Goal: Information Seeking & Learning: Learn about a topic

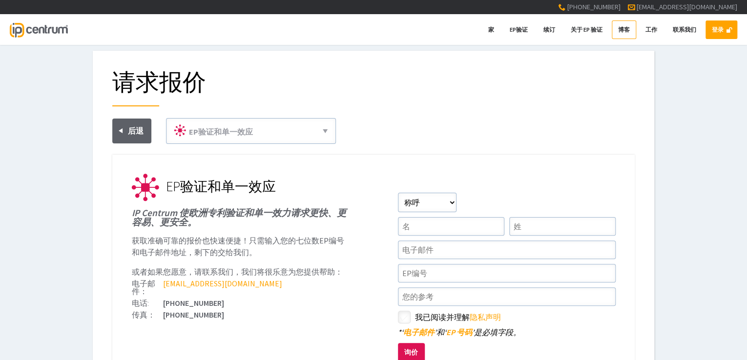
click at [623, 32] on font "博客" at bounding box center [624, 29] width 12 height 7
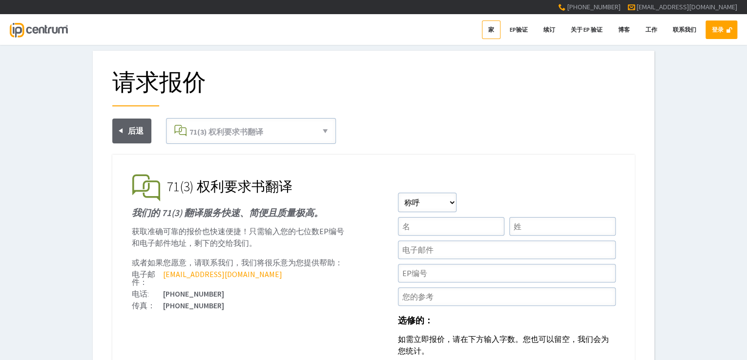
click at [498, 32] on link "家" at bounding box center [491, 30] width 19 height 19
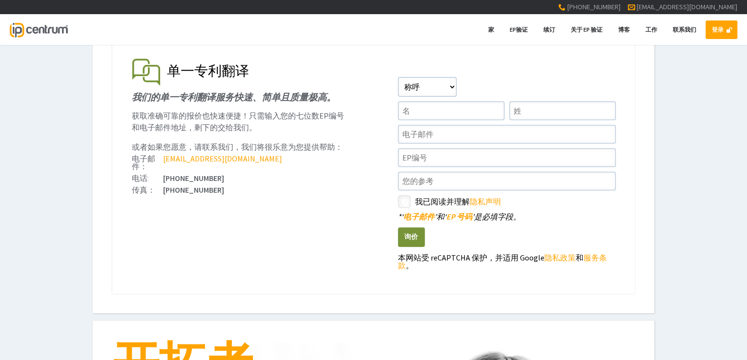
scroll to position [45, 0]
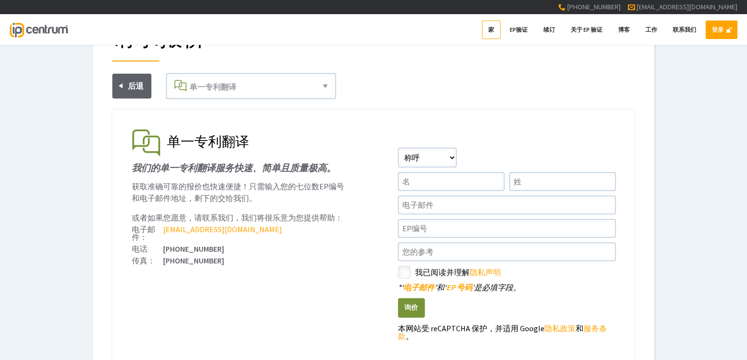
click at [489, 28] on font "家" at bounding box center [491, 29] width 6 height 7
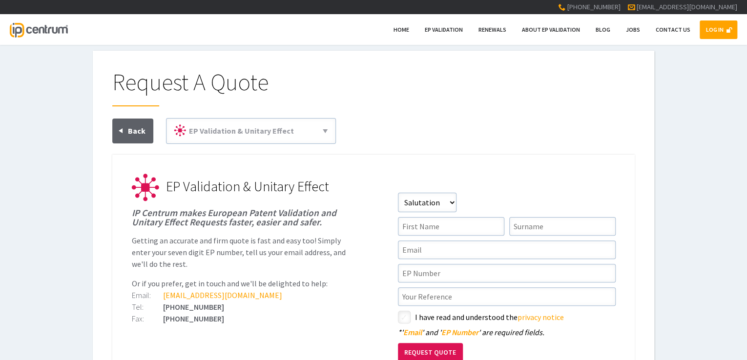
click at [232, 220] on h1 "IP Centrum makes European Patent Validation and Unitary Effect Requests faster,…" at bounding box center [241, 217] width 218 height 19
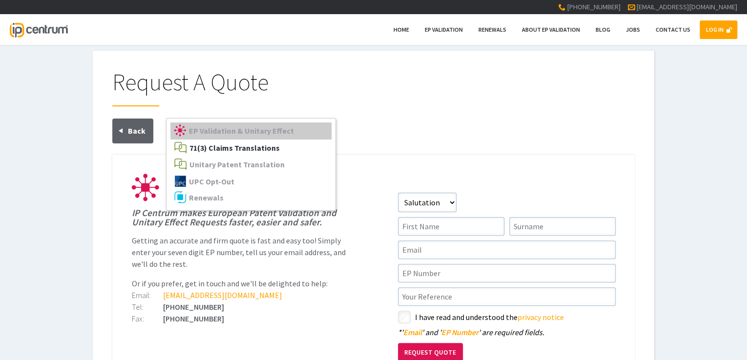
click at [224, 146] on span "71(3) Claims Translations" at bounding box center [234, 148] width 90 height 10
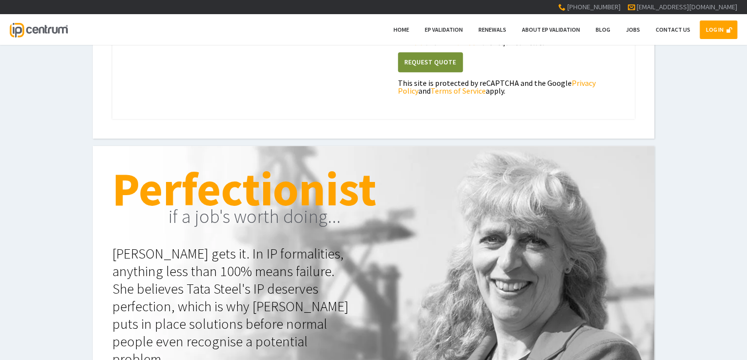
scroll to position [219, 0]
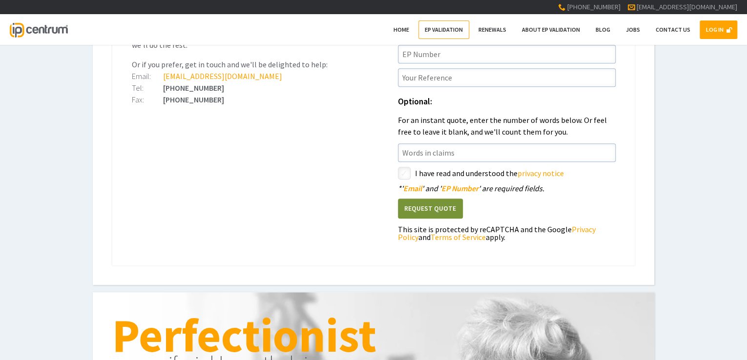
click at [434, 31] on span "EP Validation" at bounding box center [444, 29] width 38 height 7
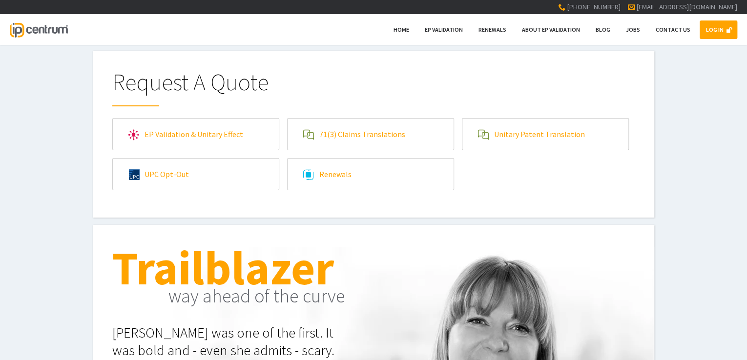
click at [213, 137] on link "EP Validation & Unitary Effect" at bounding box center [196, 134] width 166 height 31
